Goal: Task Accomplishment & Management: Use online tool/utility

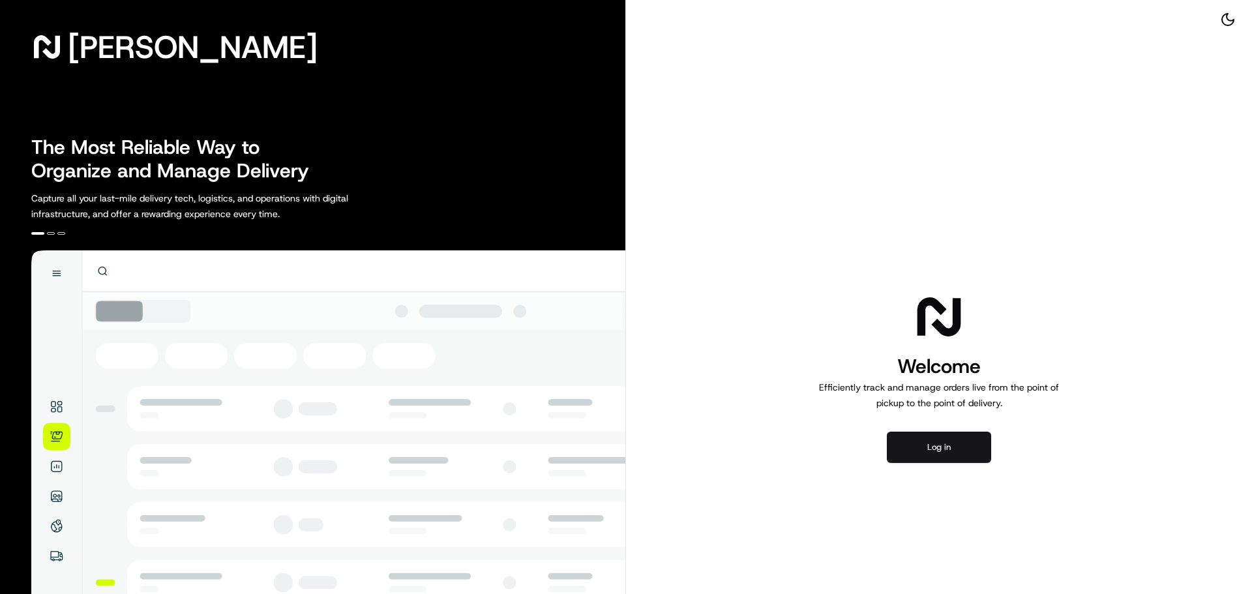
click at [947, 445] on button "Log in" at bounding box center [939, 447] width 104 height 31
